Goal: Information Seeking & Learning: Learn about a topic

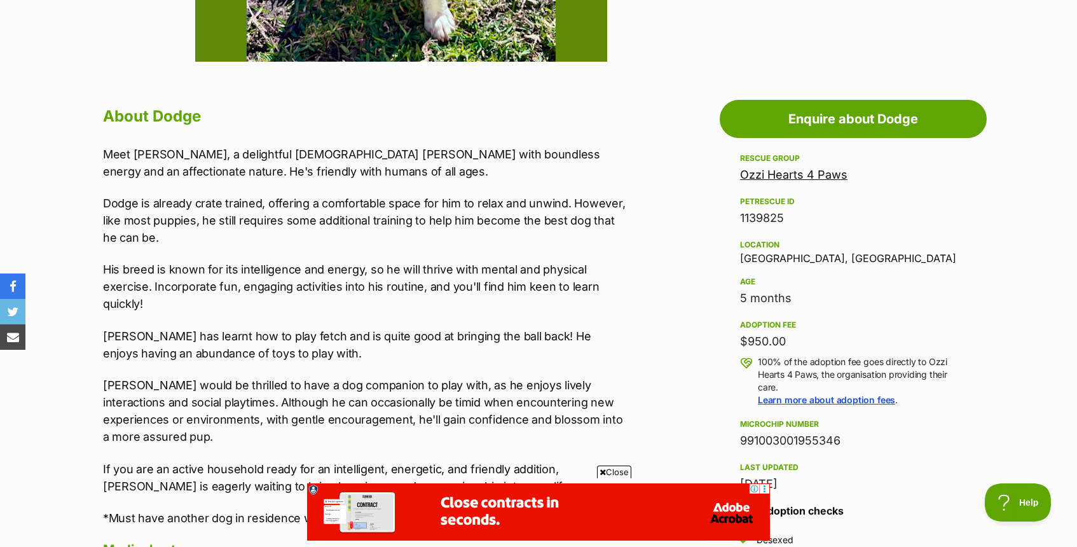
scroll to position [626, 0]
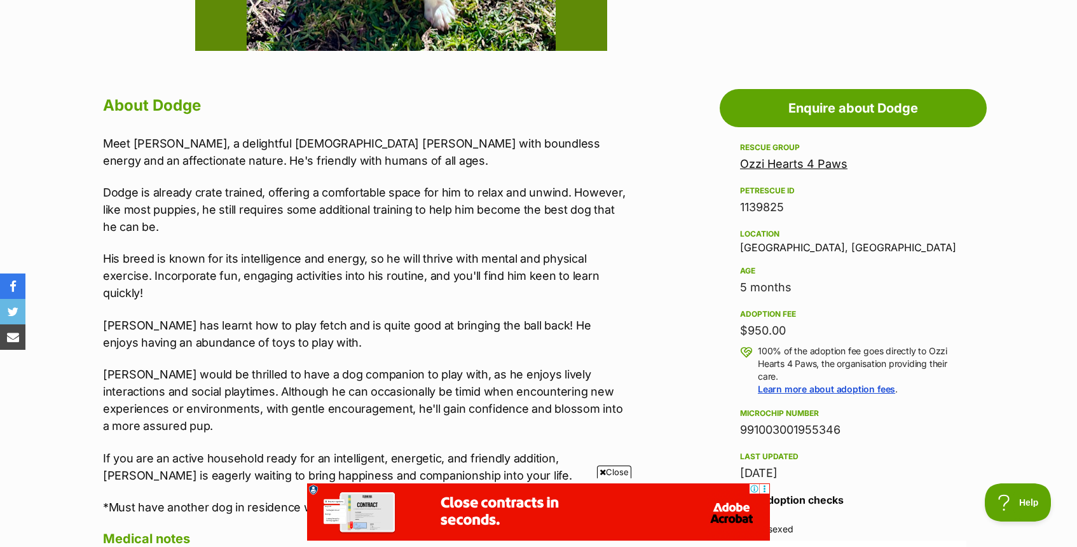
click at [758, 163] on link "Ozzi Hearts 4 Paws" at bounding box center [793, 163] width 107 height 13
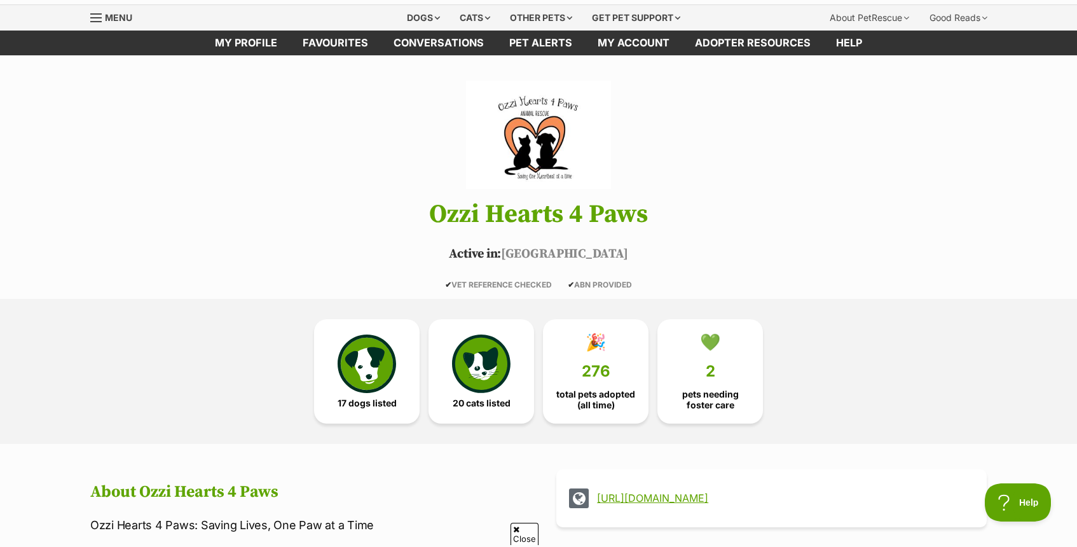
scroll to position [67, 0]
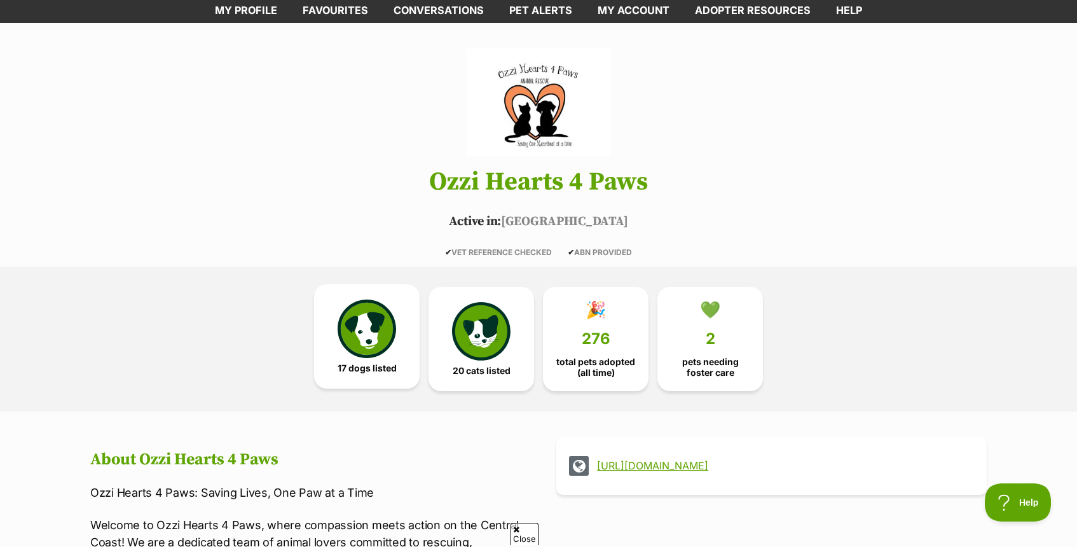
click at [341, 342] on img at bounding box center [367, 328] width 58 height 58
